Goal: Task Accomplishment & Management: Manage account settings

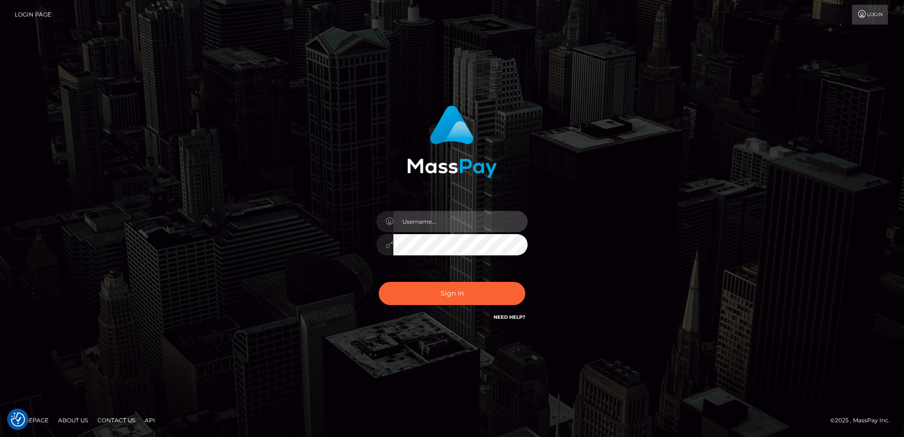
type input "Dan"
drag, startPoint x: 237, startPoint y: 210, endPoint x: 383, endPoint y: 260, distance: 154.4
click at [237, 210] on div "Dan Sign in" at bounding box center [452, 218] width 539 height 241
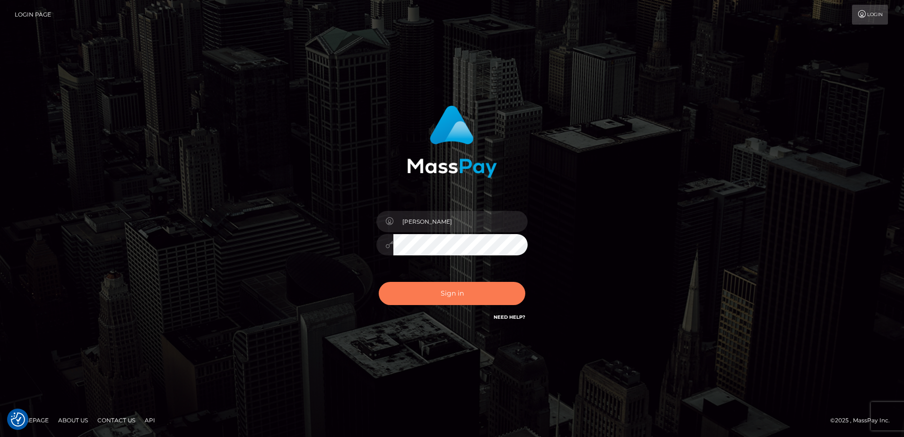
click at [437, 300] on button "Sign in" at bounding box center [452, 293] width 147 height 23
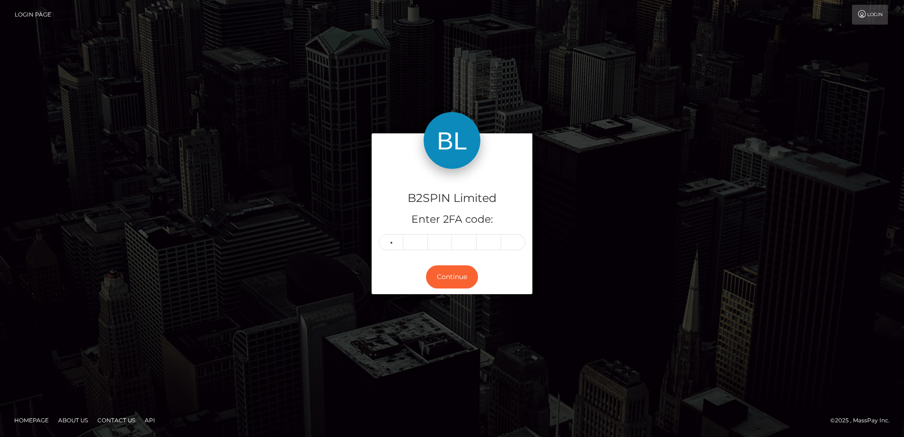
type input "3"
type input "4"
type input "0"
type input "5"
type input "4"
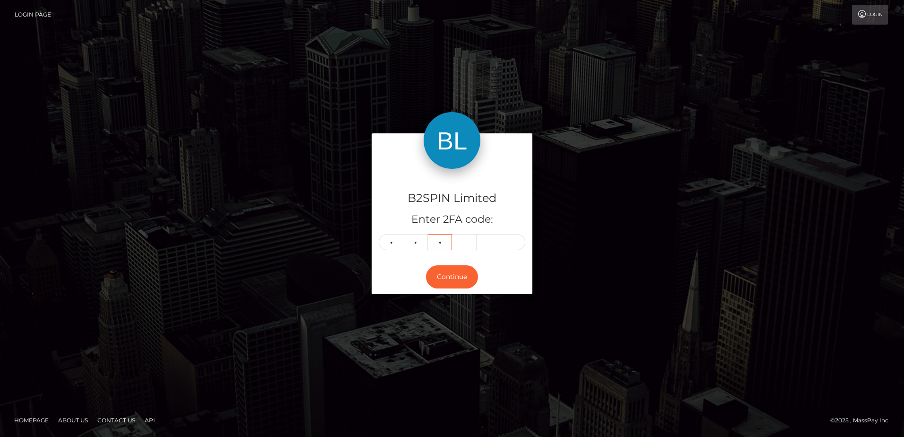
type input "4"
type input "3"
type input "4"
type input "0"
type input "5"
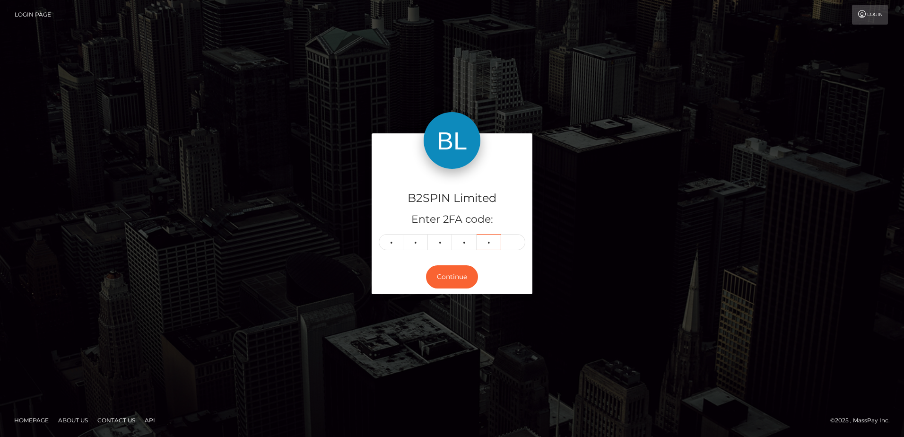
type input "4"
type input "5"
click at [276, 252] on div "B2SPIN Limited Enter 2FA code: 3 4 0 5 4 5 340545 Continue" at bounding box center [452, 218] width 539 height 170
click at [255, 152] on div "B2SPIN Limited Enter 2FA code: 3 4 0 5 4 5 340545 Continue" at bounding box center [452, 218] width 539 height 170
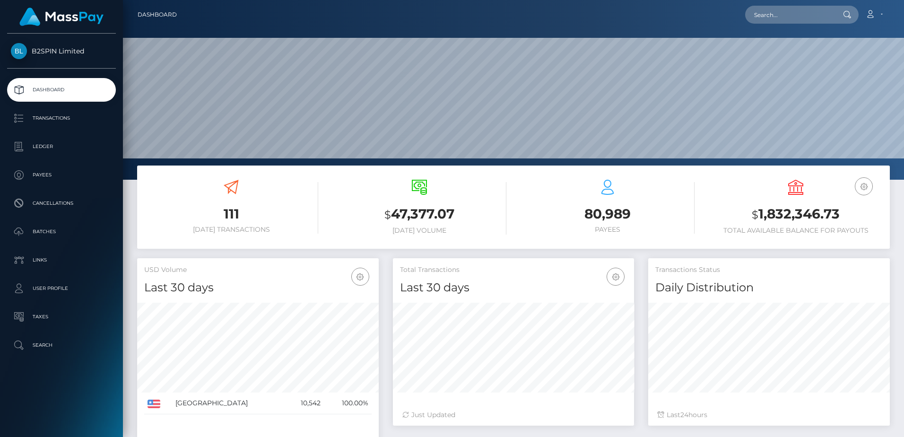
scroll to position [168, 241]
click at [781, 215] on h3 "$ 1,832,346.73" at bounding box center [796, 214] width 174 height 19
copy h3 "1,832,346.73"
